Goal: Transaction & Acquisition: Obtain resource

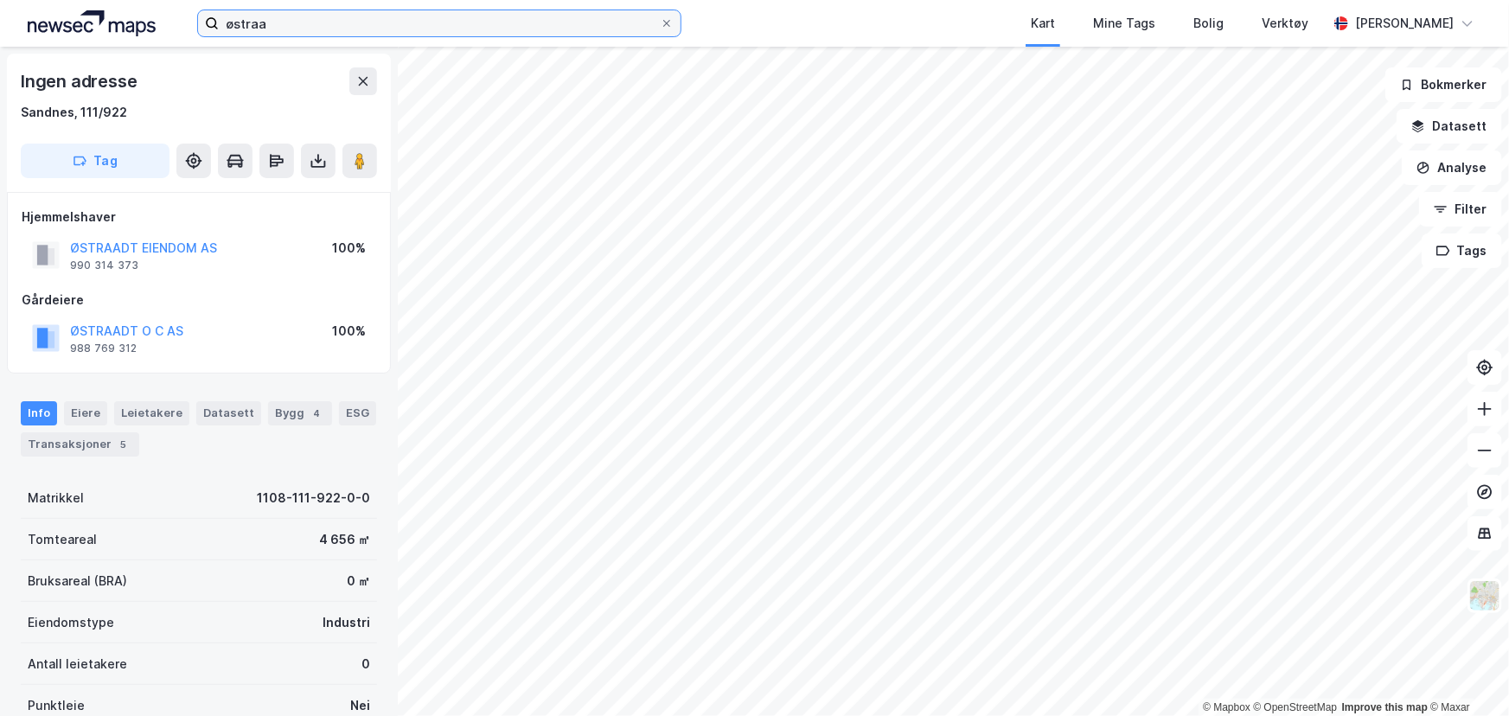
drag, startPoint x: 255, startPoint y: 19, endPoint x: 180, endPoint y: 23, distance: 75.4
click at [180, 23] on div "østraa Kart Mine Tags [PERSON_NAME] Verktøy [PERSON_NAME]" at bounding box center [754, 23] width 1509 height 47
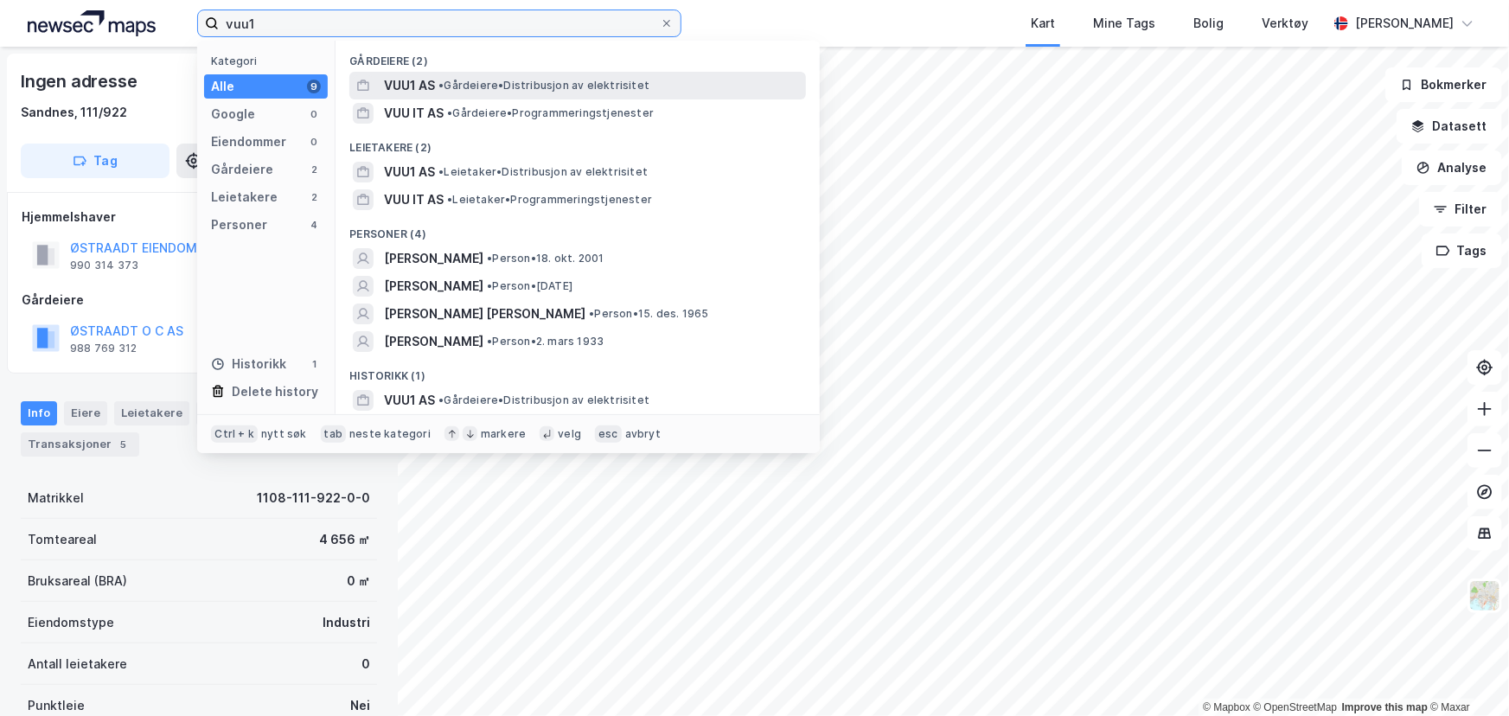
type input "vuu1"
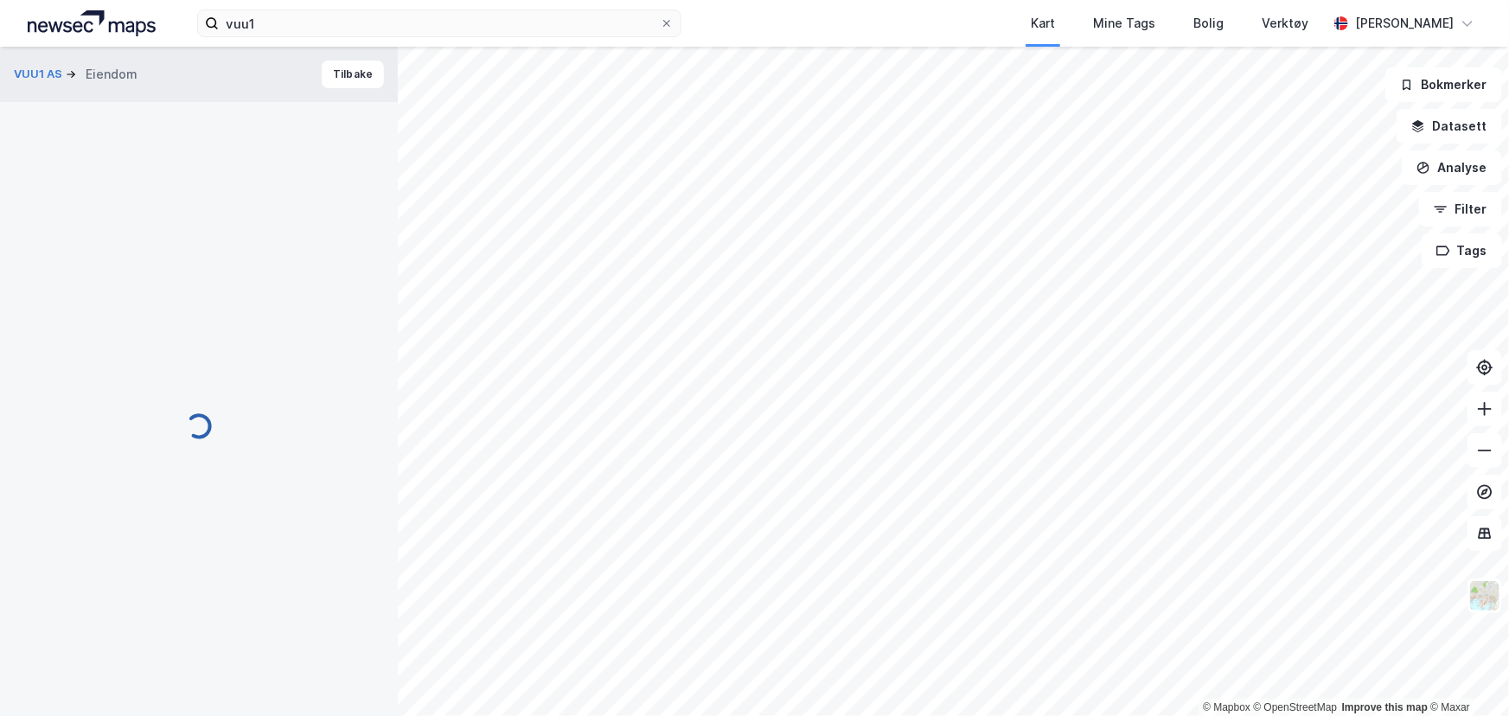
scroll to position [3, 0]
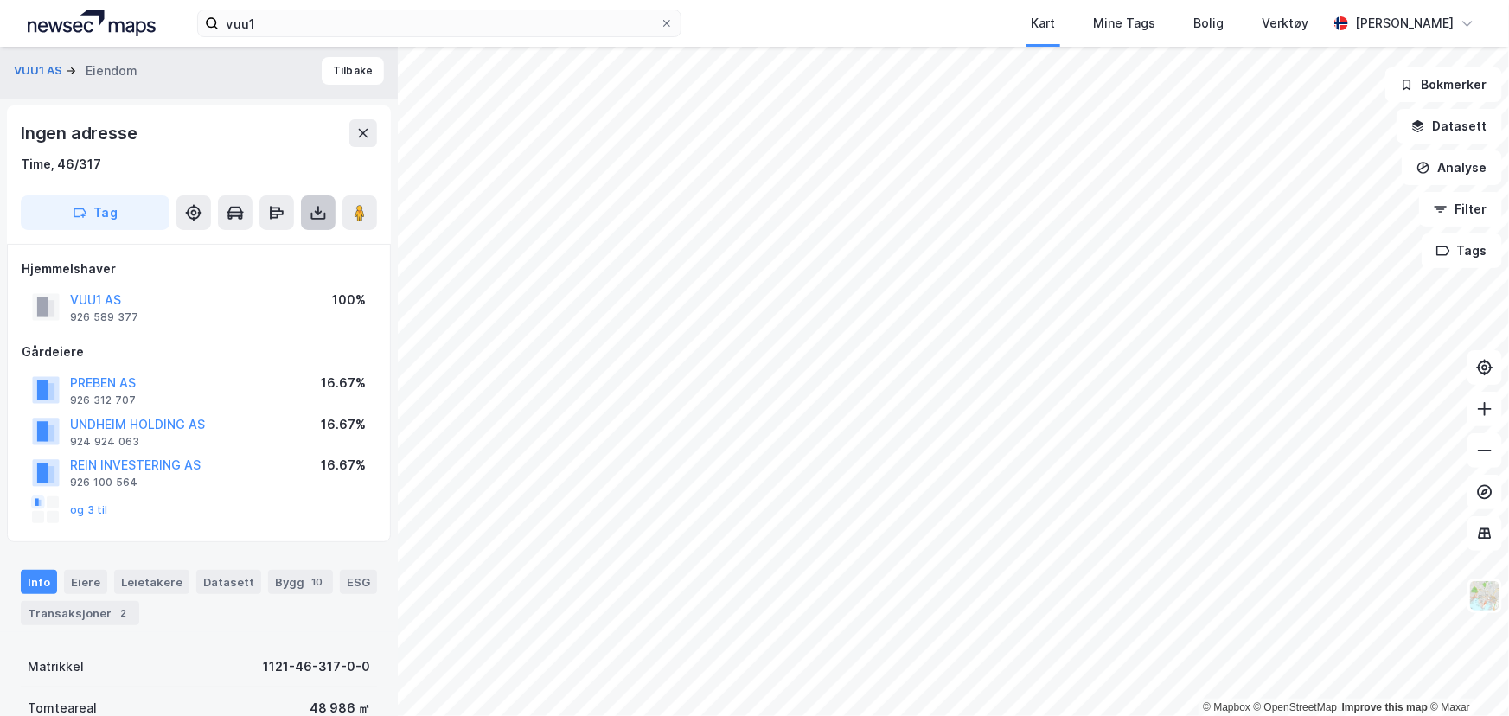
click at [311, 219] on icon at bounding box center [318, 212] width 17 height 17
click at [320, 245] on div "Last ned grunnbok" at bounding box center [243, 248] width 184 height 28
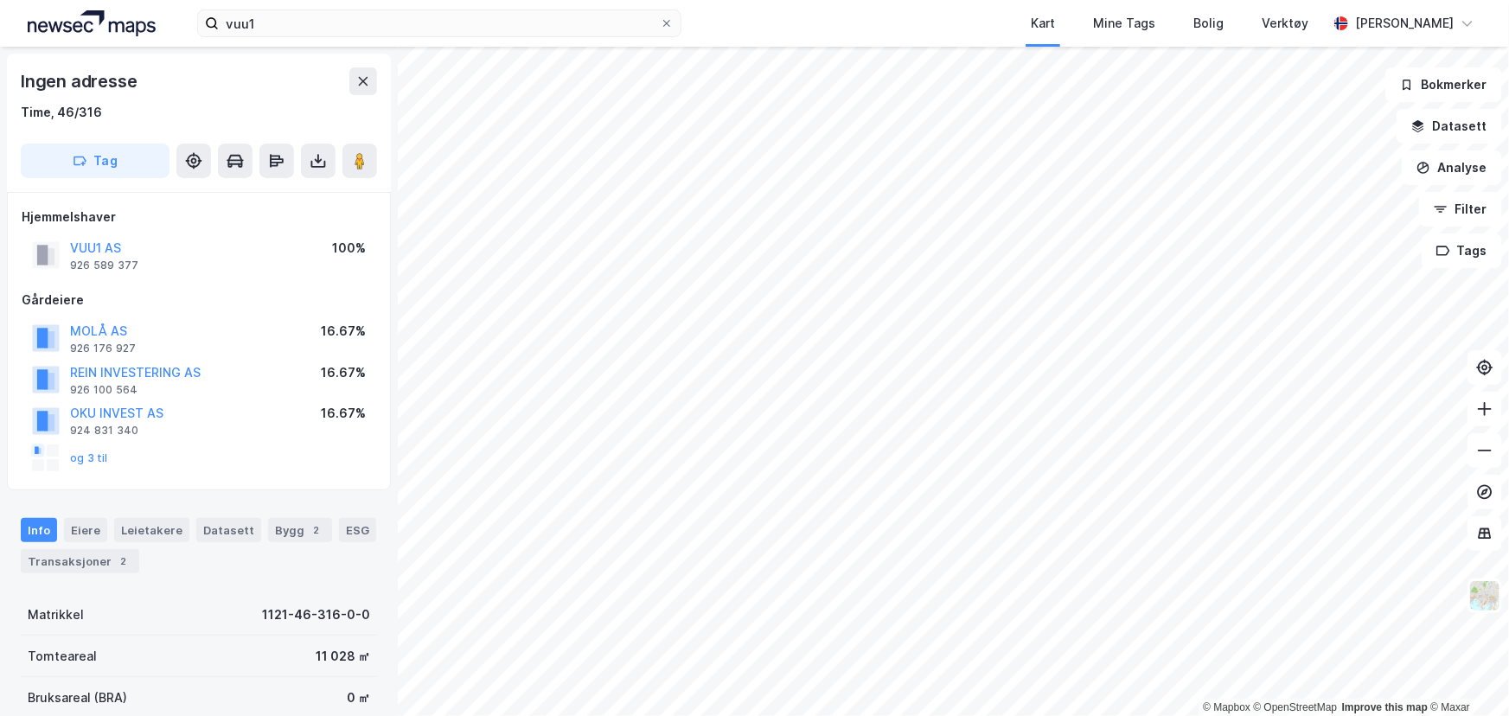
scroll to position [3, 0]
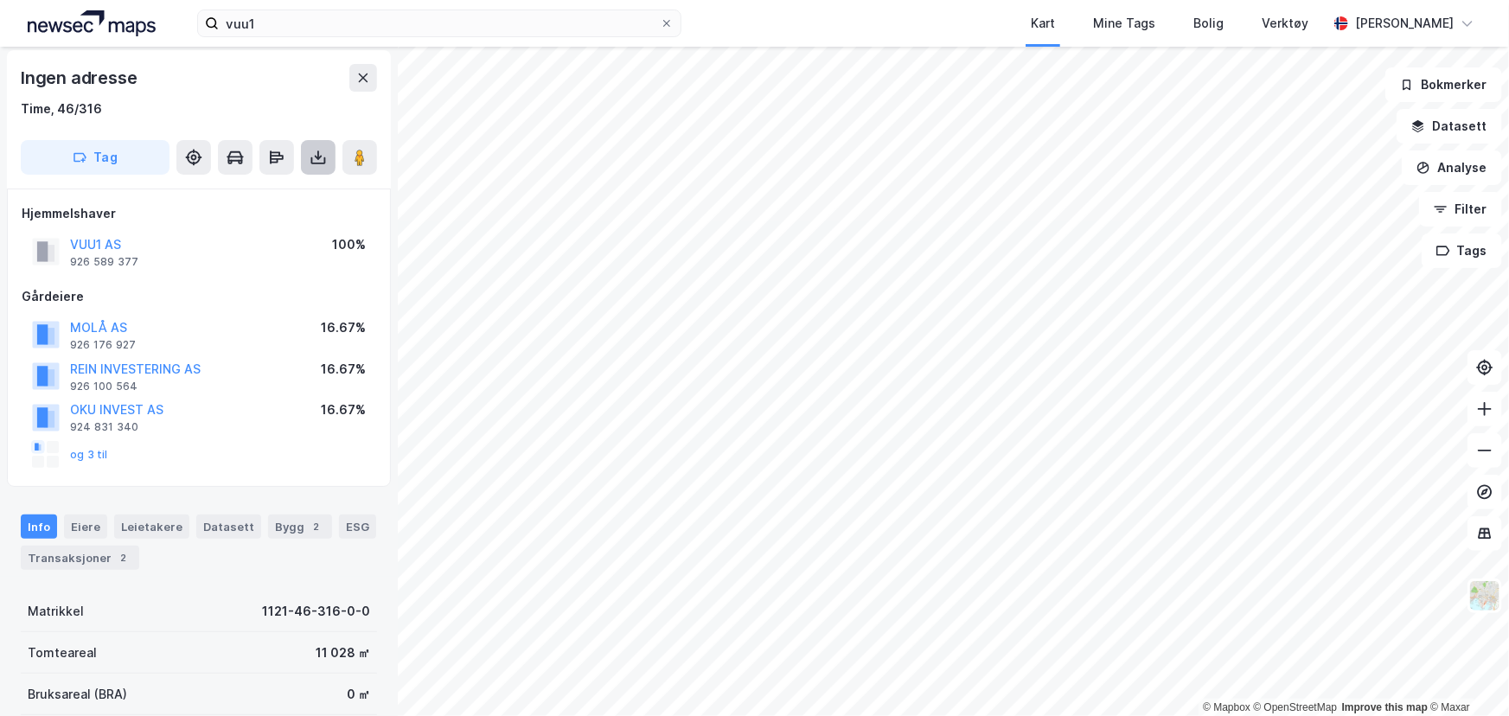
click at [319, 157] on icon at bounding box center [318, 158] width 7 height 4
click at [311, 184] on div "Last ned grunnbok" at bounding box center [243, 192] width 184 height 28
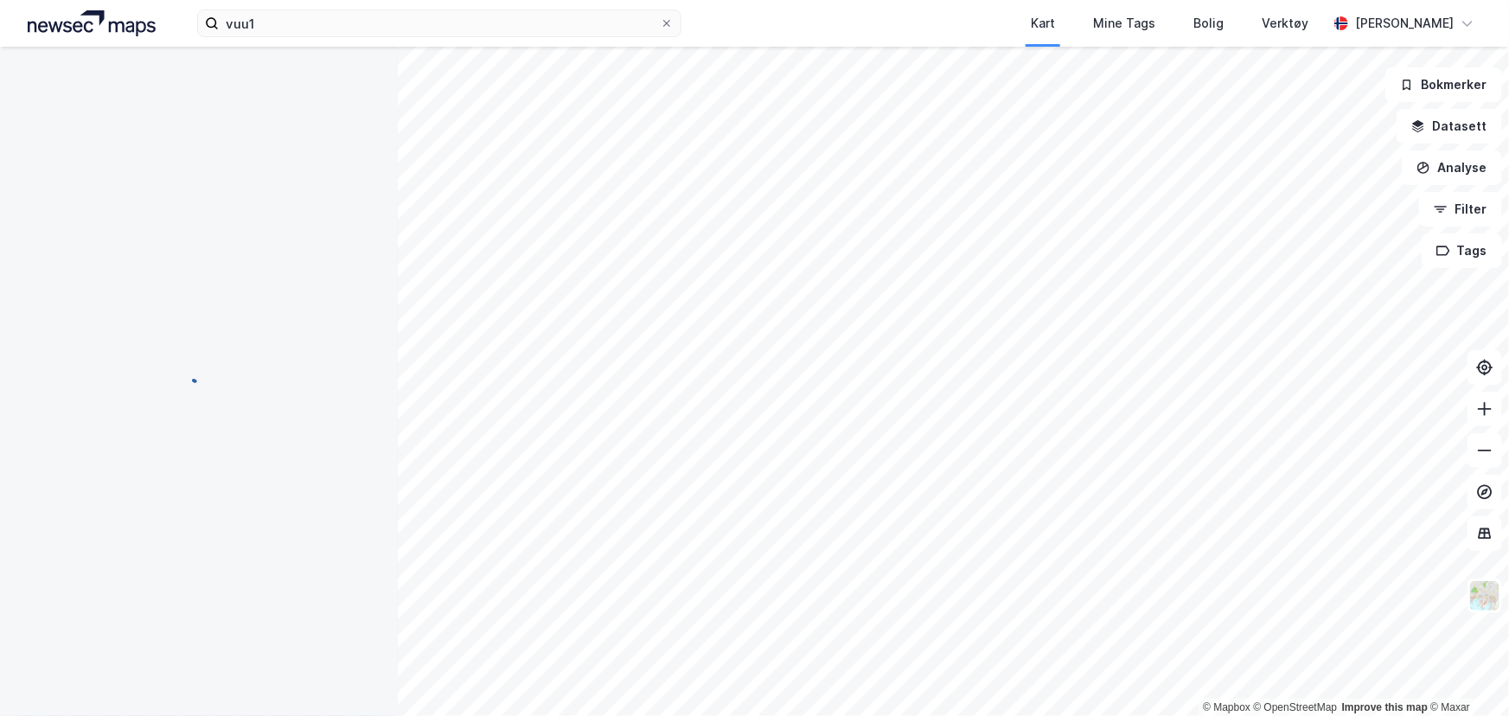
scroll to position [3, 0]
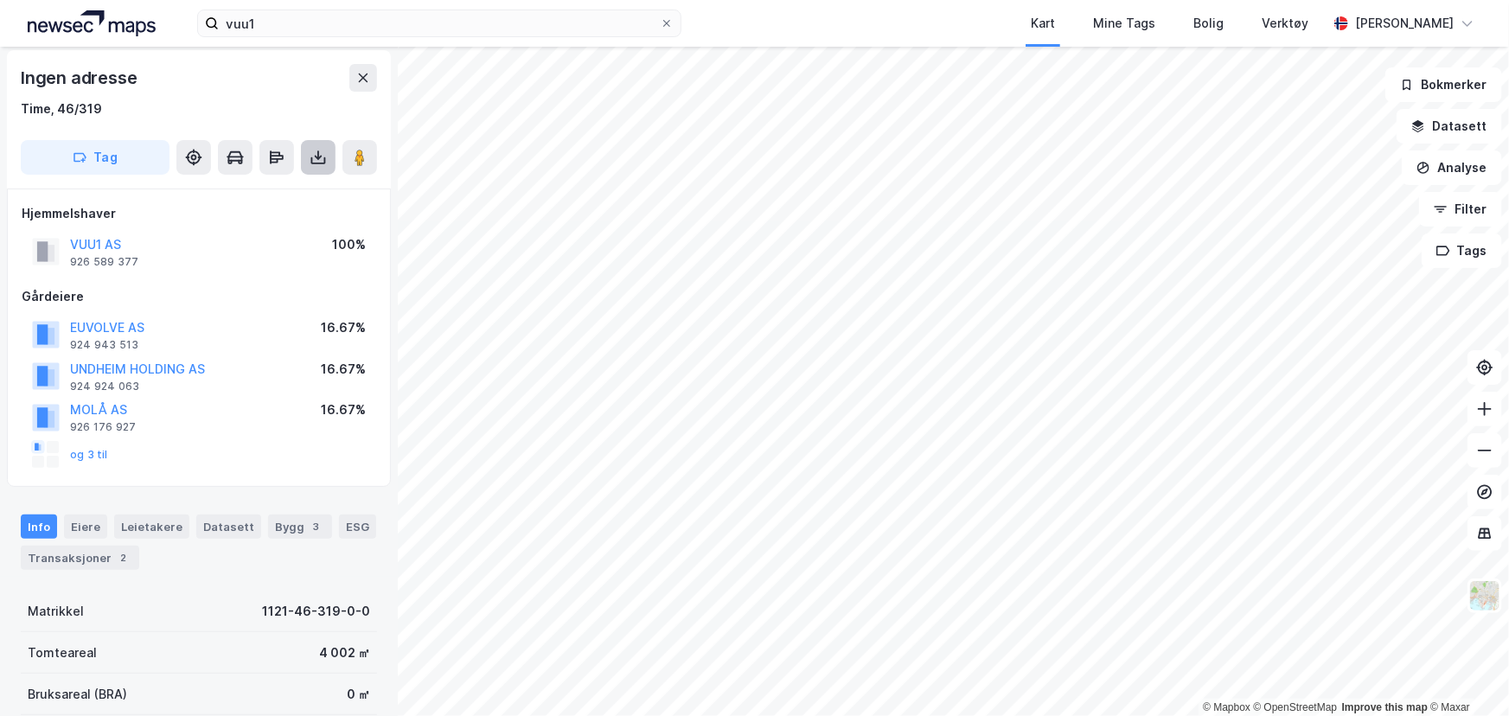
click at [323, 140] on button at bounding box center [318, 157] width 35 height 35
click at [294, 181] on div "Last ned grunnbok" at bounding box center [243, 192] width 184 height 28
